Goal: Information Seeking & Learning: Check status

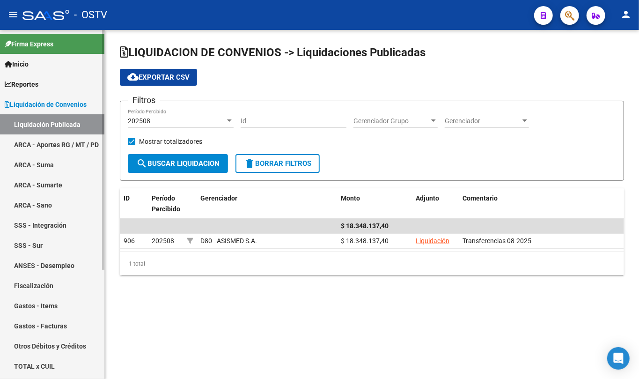
click at [44, 108] on span "Liquidación de Convenios" at bounding box center [46, 104] width 82 height 10
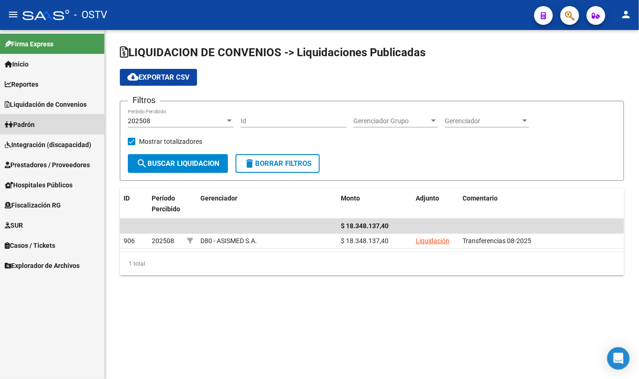
click at [35, 127] on span "Padrón" at bounding box center [20, 124] width 30 height 10
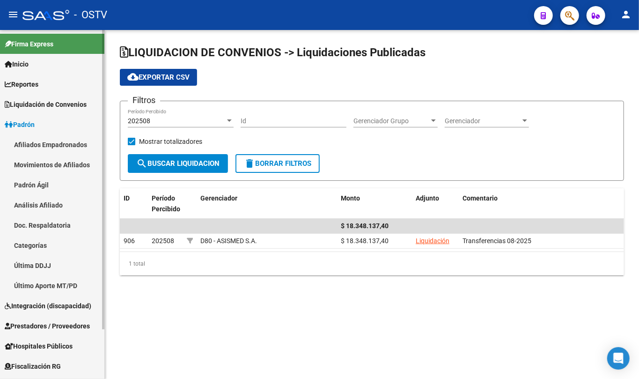
click at [36, 184] on link "Padrón Ágil" at bounding box center [52, 185] width 104 height 20
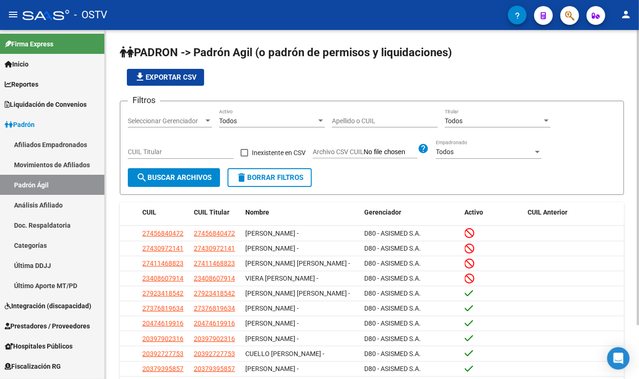
click at [380, 121] on input "Apellido o CUIL" at bounding box center [385, 121] width 106 height 8
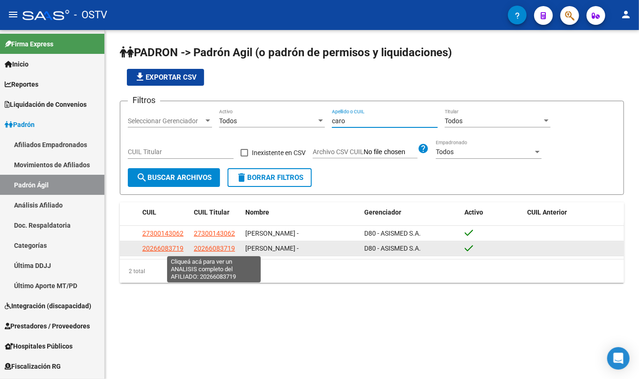
type input "caro"
click at [220, 251] on span "20266083719" at bounding box center [214, 247] width 41 height 7
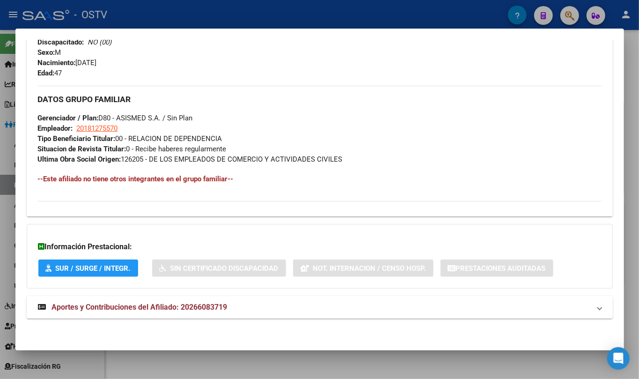
click at [204, 306] on span "Aportes y Contribuciones del Afiliado: 20266083719" at bounding box center [139, 306] width 175 height 9
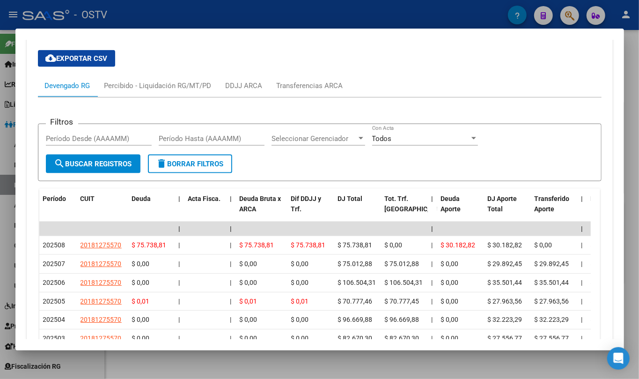
scroll to position [553, 0]
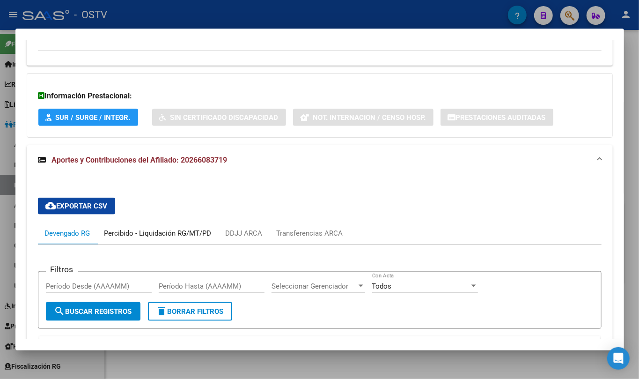
click at [141, 239] on div "Percibido - Liquidación RG/MT/PD" at bounding box center [157, 233] width 121 height 22
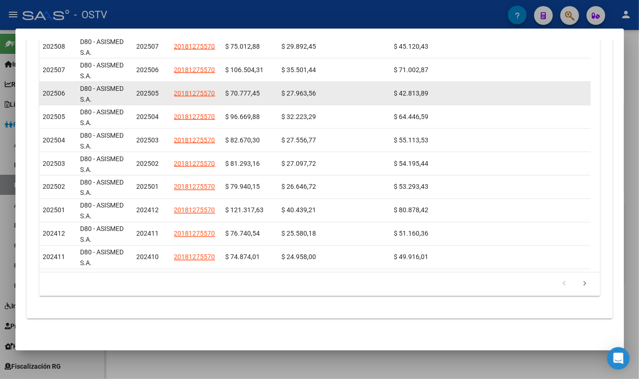
scroll to position [823, 0]
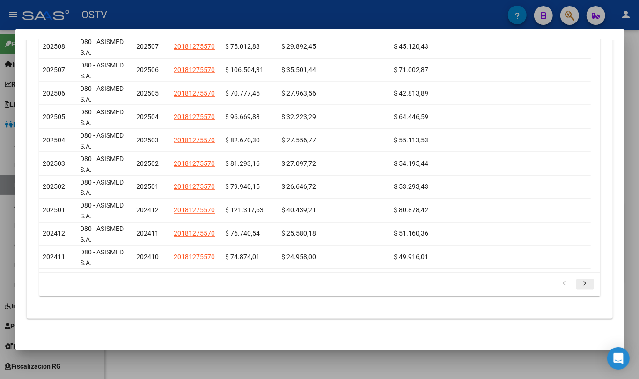
click at [581, 284] on icon "go to next page" at bounding box center [585, 284] width 12 height 11
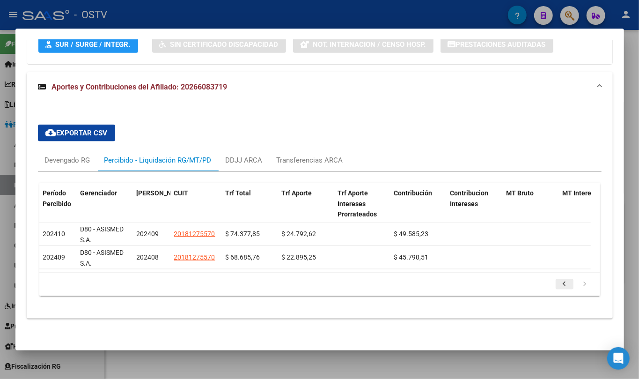
click at [561, 283] on link "go to previous page" at bounding box center [564, 284] width 18 height 10
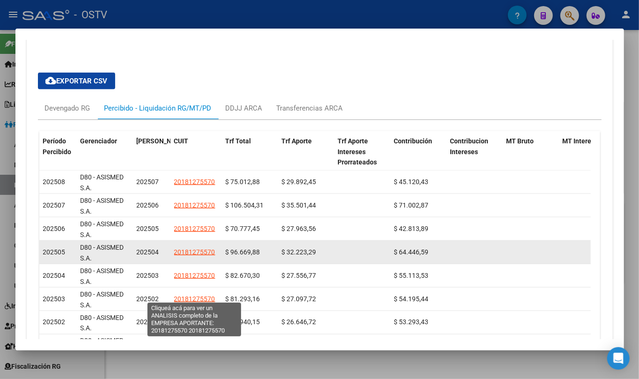
scroll to position [698, 0]
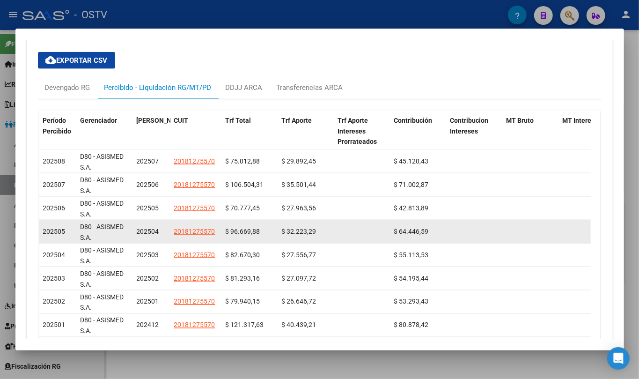
click at [253, 231] on span "$ 96.669,88" at bounding box center [243, 230] width 35 height 7
copy span "96.669,88"
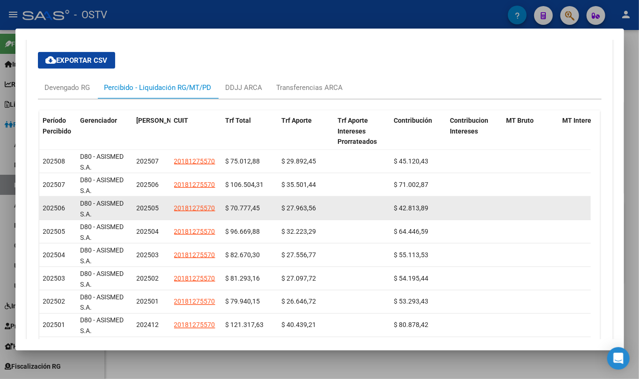
click at [240, 208] on span "$ 70.777,45" at bounding box center [243, 207] width 35 height 7
click at [241, 208] on span "$ 70.777,45" at bounding box center [243, 207] width 35 height 7
copy span "70.777,45"
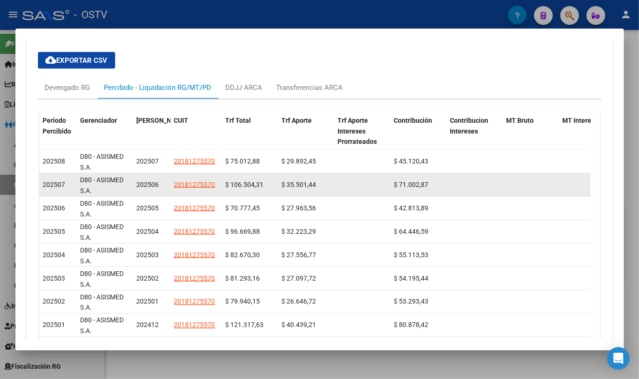
click at [245, 178] on datatable-body-cell "$ 106.504,31" at bounding box center [250, 184] width 56 height 23
click at [245, 186] on span "$ 106.504,31" at bounding box center [245, 184] width 38 height 7
copy span "106.504,31"
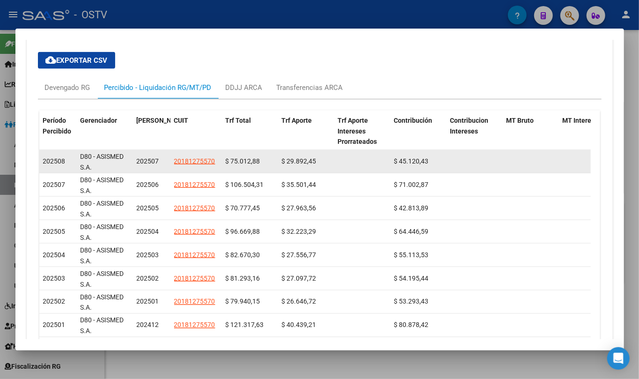
click at [246, 165] on span "$ 75.012,88" at bounding box center [243, 160] width 35 height 7
click at [246, 163] on span "$ 75.012,88" at bounding box center [243, 160] width 35 height 7
copy span "75.012,88"
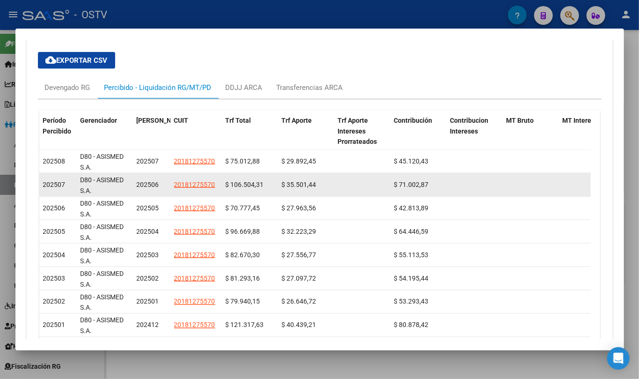
copy span "75.012,88"
